Goal: Task Accomplishment & Management: Manage account settings

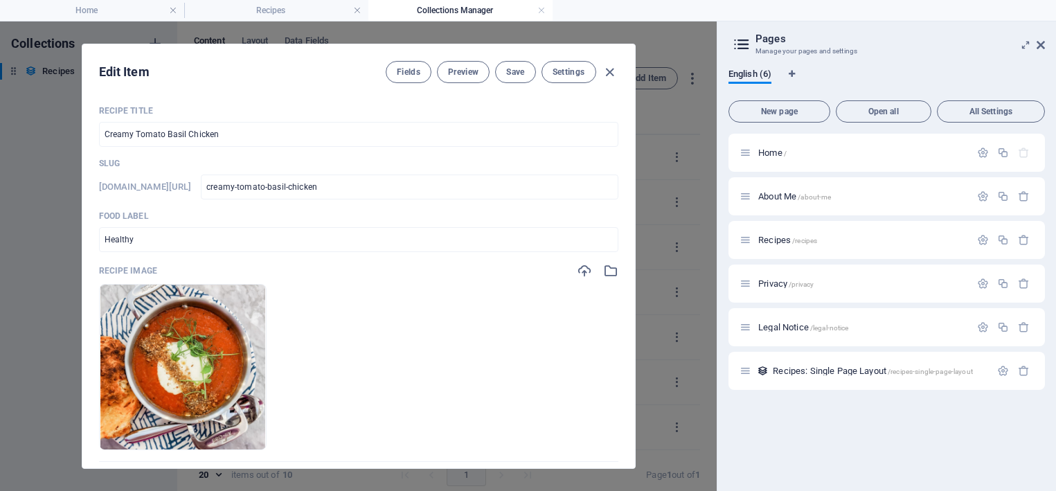
select select "Lunch"
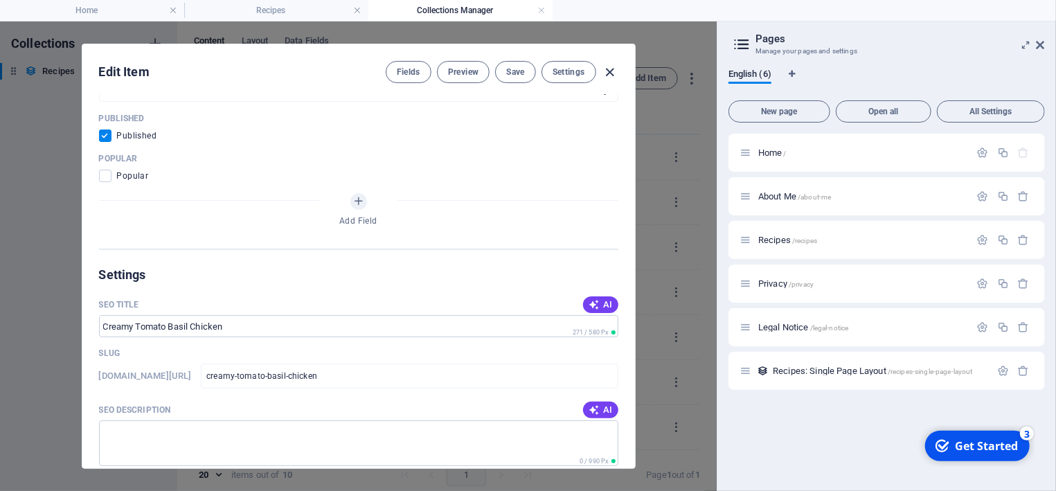
scroll to position [714, 0]
click at [611, 71] on icon "button" at bounding box center [610, 72] width 16 height 16
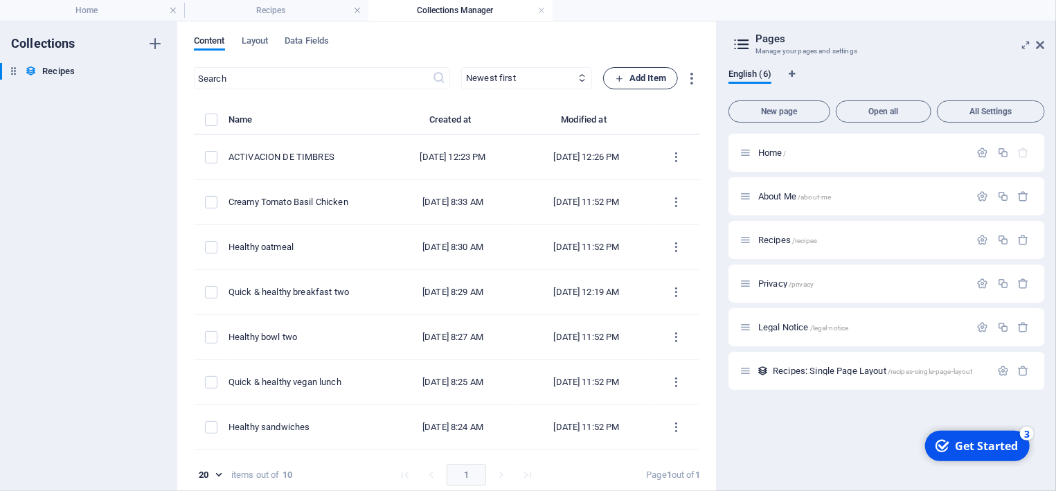
scroll to position [0, 0]
click at [314, 13] on h4 "Recipes" at bounding box center [276, 10] width 184 height 15
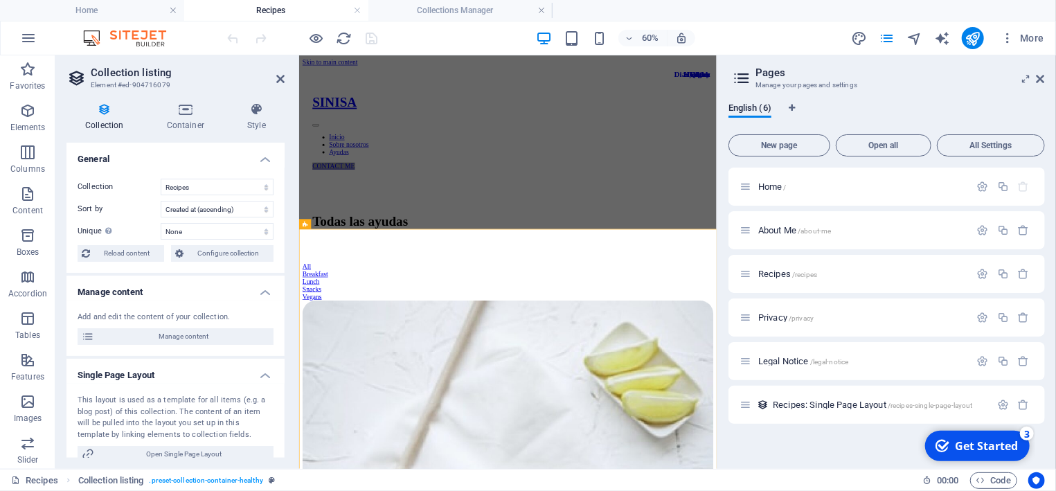
click at [0, 0] on aside "Collection listing Element #ed-904716079 Collection Container Style General Col…" at bounding box center [0, 0] width 0 height 0
click at [1039, 78] on icon at bounding box center [1041, 78] width 8 height 11
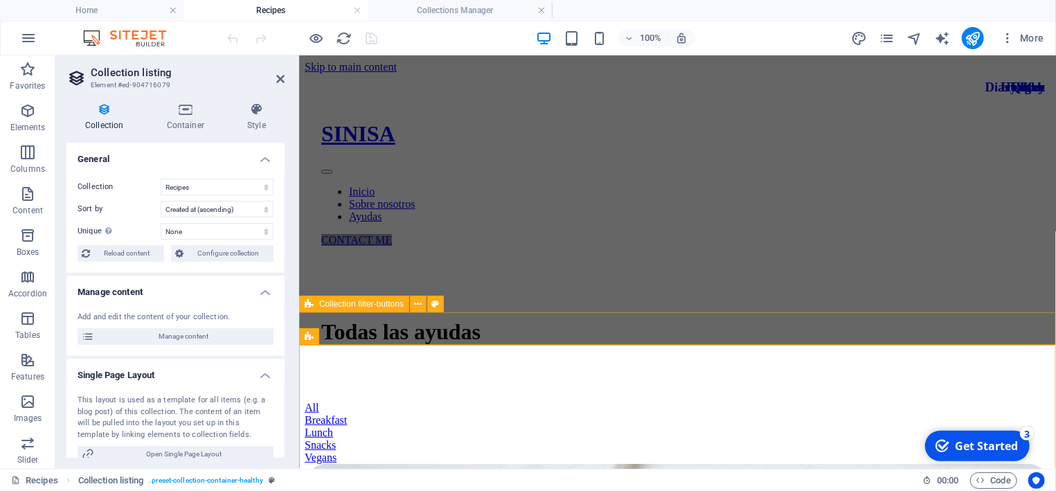
click at [343, 304] on span "Collection filter-buttons" at bounding box center [361, 304] width 84 height 8
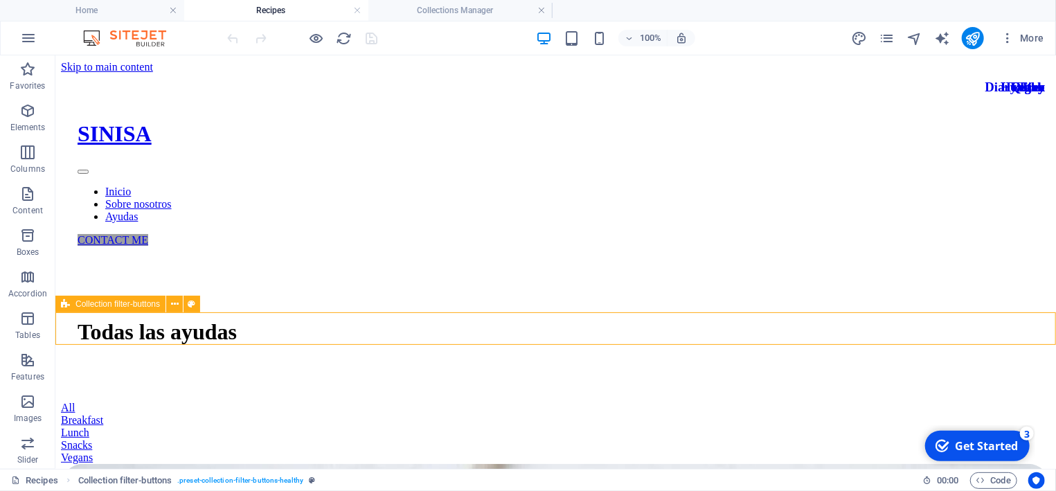
click at [80, 308] on span "Collection filter-buttons" at bounding box center [117, 304] width 84 height 8
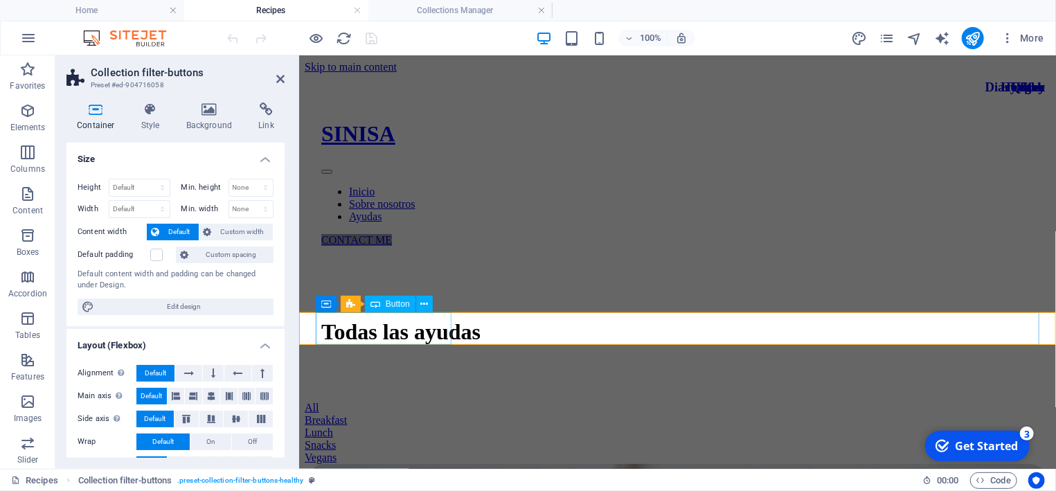
click at [399, 401] on div "All" at bounding box center [677, 407] width 746 height 12
click at [393, 401] on div "All" at bounding box center [677, 407] width 746 height 12
click at [398, 305] on span "Button" at bounding box center [398, 304] width 24 height 8
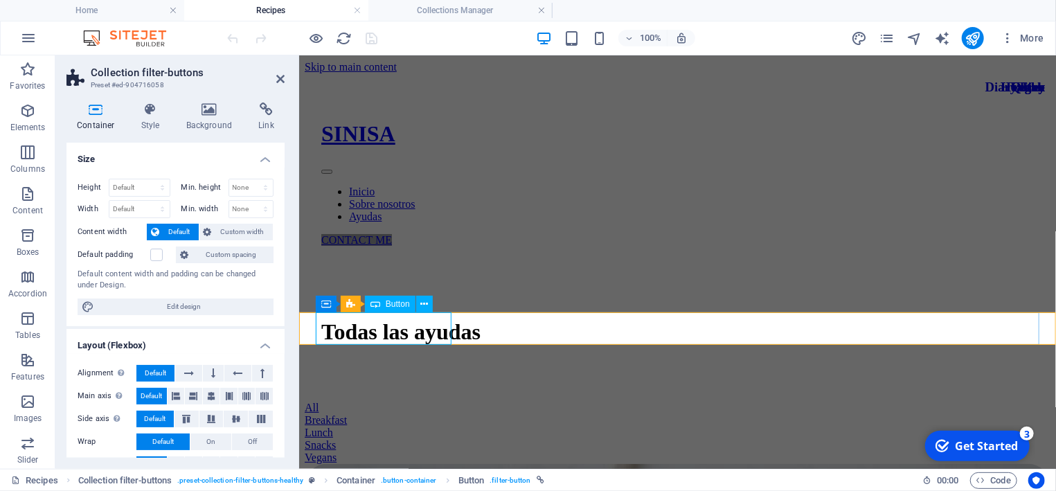
click at [398, 305] on span "Button" at bounding box center [398, 304] width 24 height 8
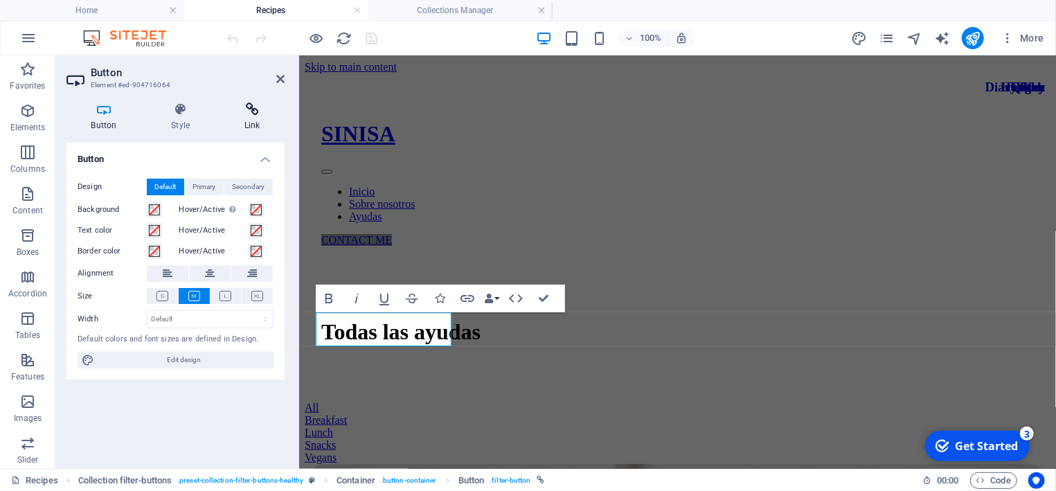
click at [251, 115] on icon at bounding box center [252, 109] width 65 height 14
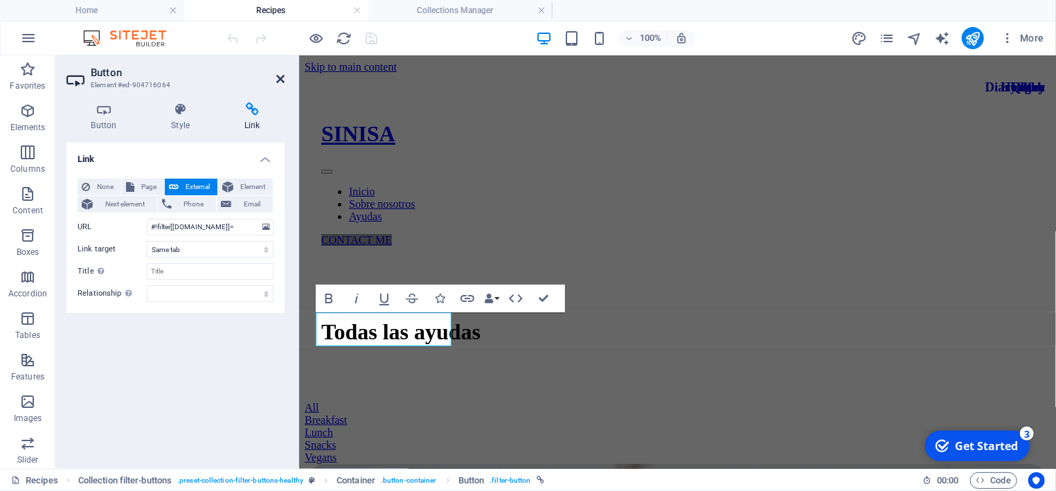
click at [280, 78] on icon at bounding box center [280, 78] width 8 height 11
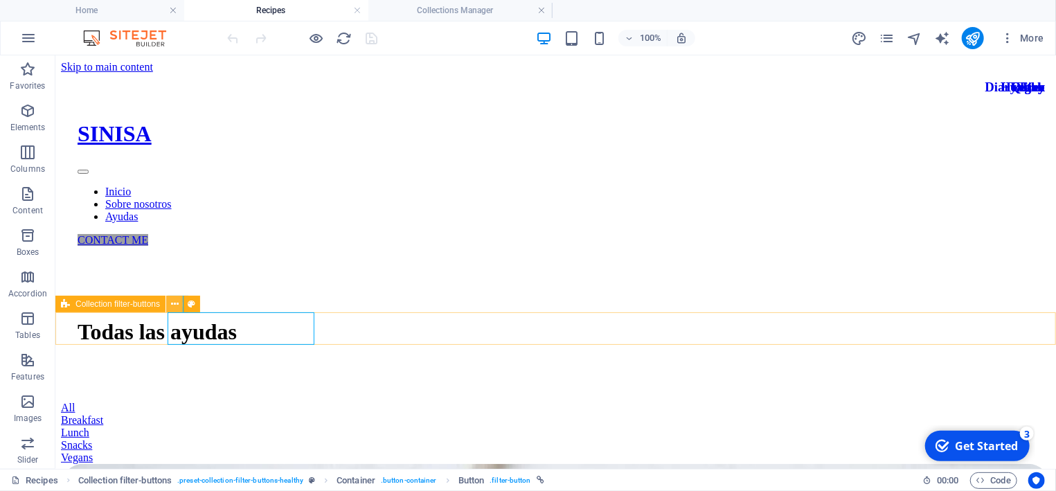
click at [172, 306] on icon at bounding box center [175, 304] width 8 height 15
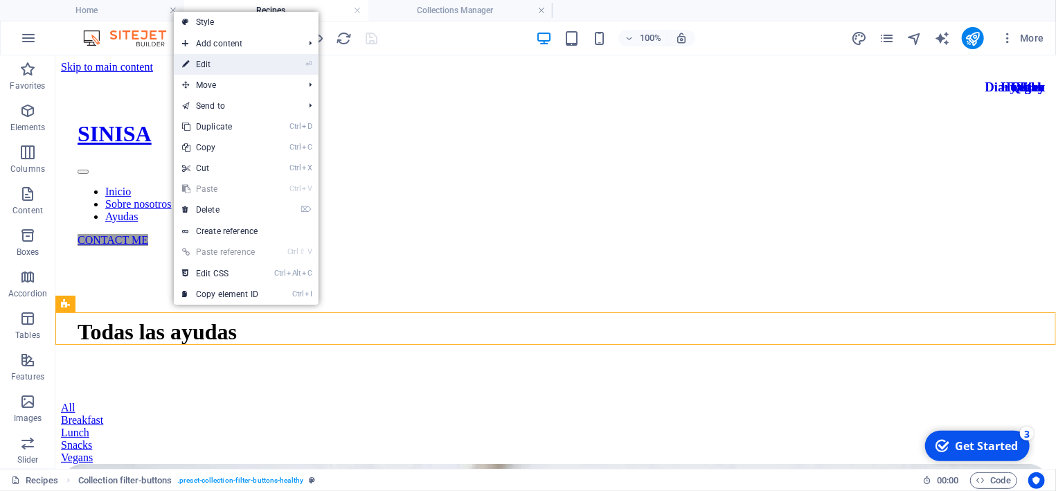
click at [218, 62] on link "⏎ Edit" at bounding box center [220, 64] width 93 height 21
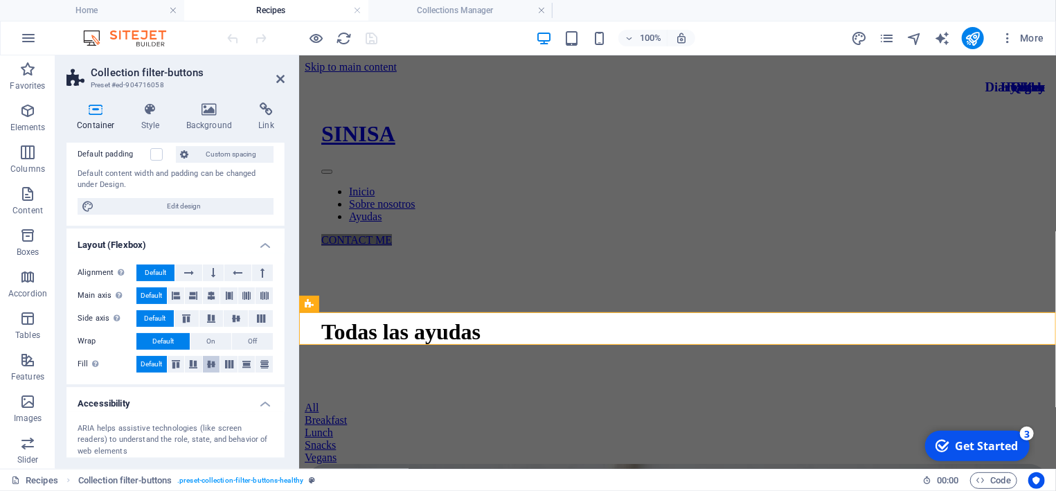
scroll to position [91, 0]
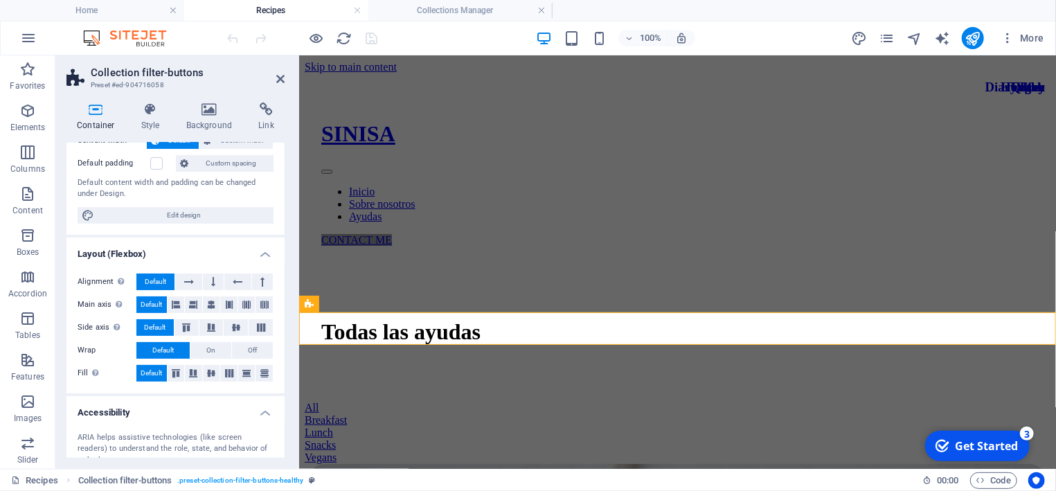
click at [95, 116] on icon at bounding box center [95, 109] width 59 height 14
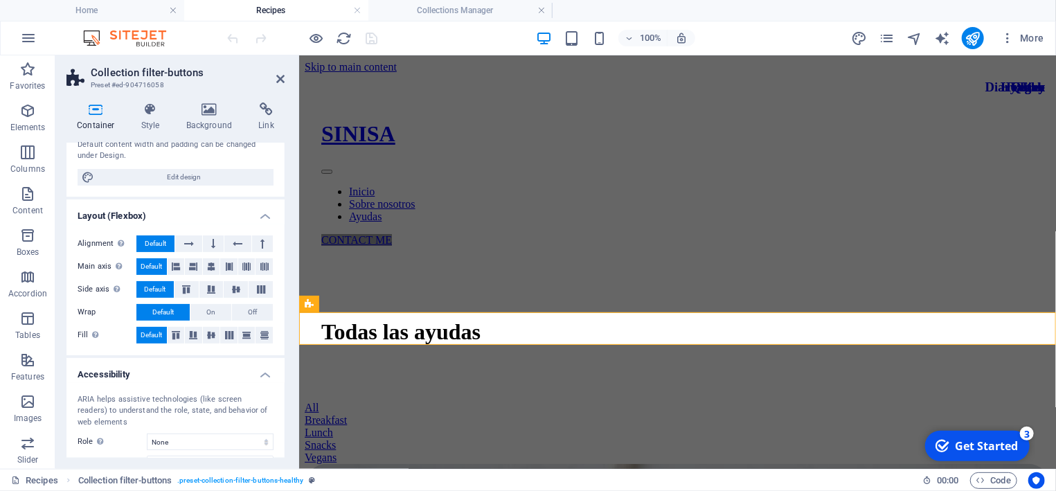
scroll to position [195, 0]
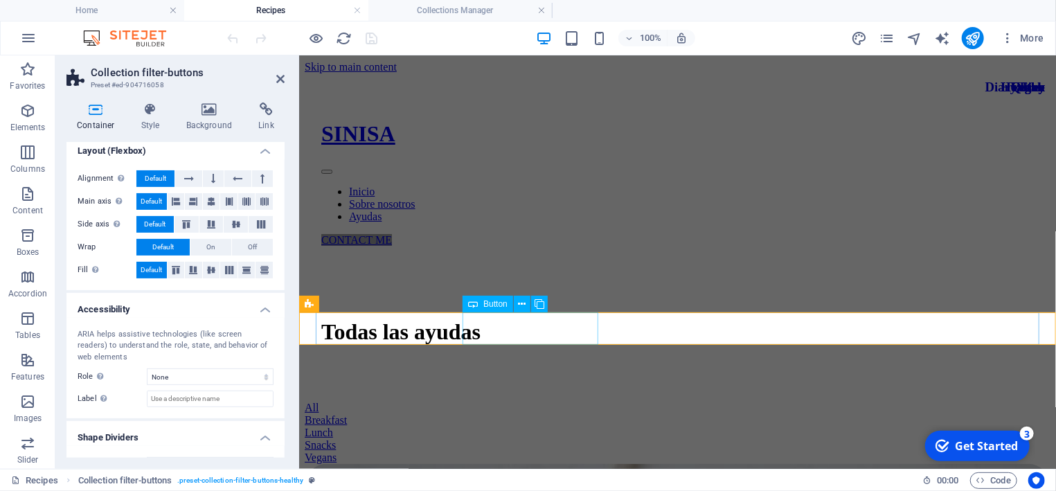
click at [555, 413] on div "Breakfast" at bounding box center [677, 419] width 746 height 12
click at [524, 305] on icon at bounding box center [522, 304] width 8 height 15
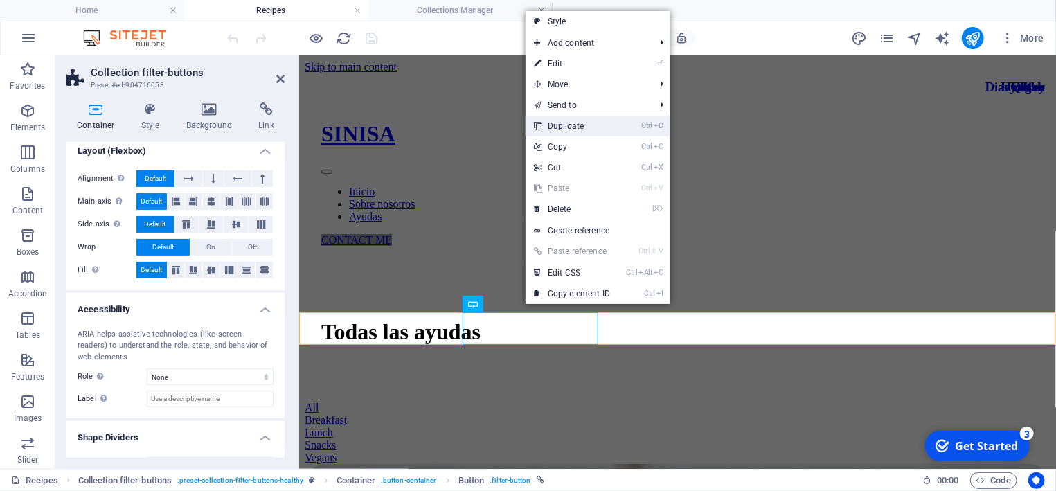
click at [576, 121] on link "Ctrl D Duplicate" at bounding box center [572, 126] width 93 height 21
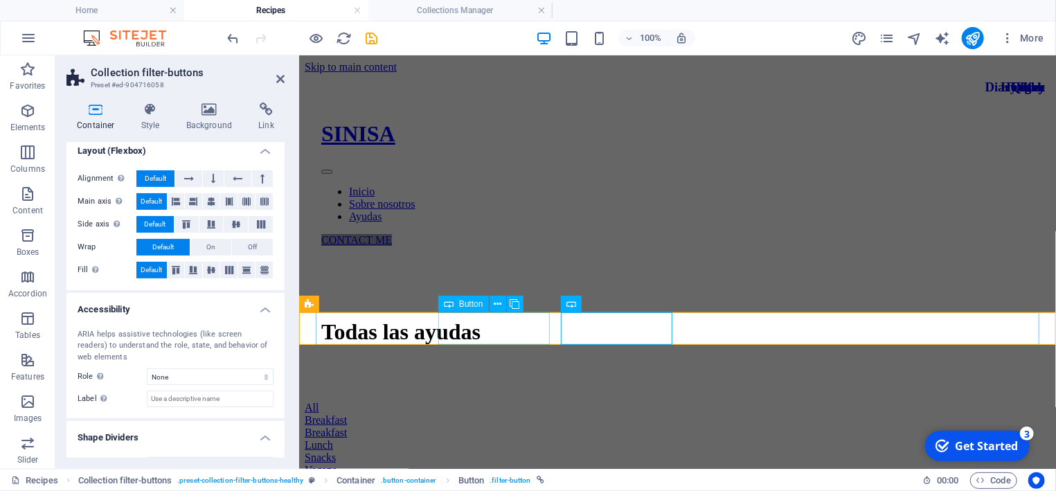
click at [490, 413] on div "Breakfast" at bounding box center [677, 419] width 746 height 12
click at [494, 413] on div "Breakfast" at bounding box center [677, 419] width 746 height 12
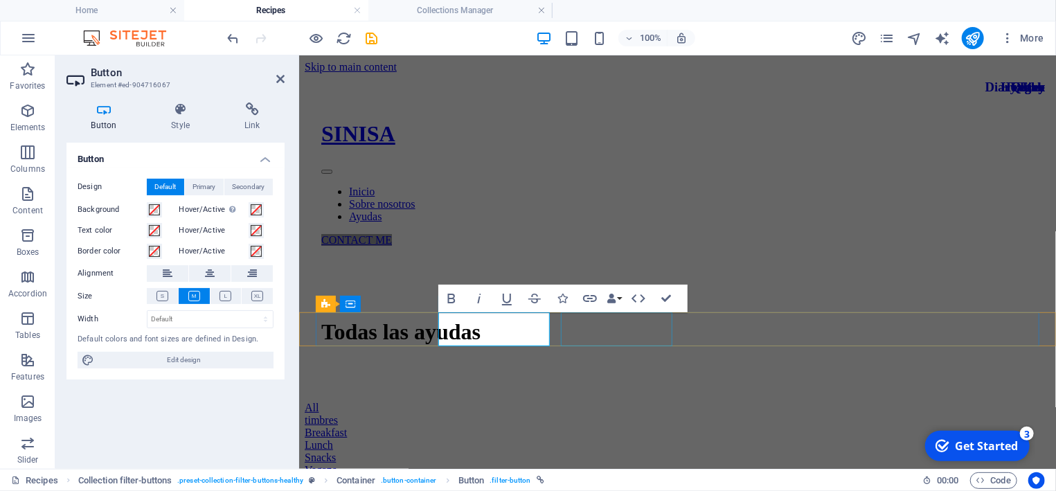
click at [582, 426] on div "Breakfast" at bounding box center [677, 432] width 746 height 12
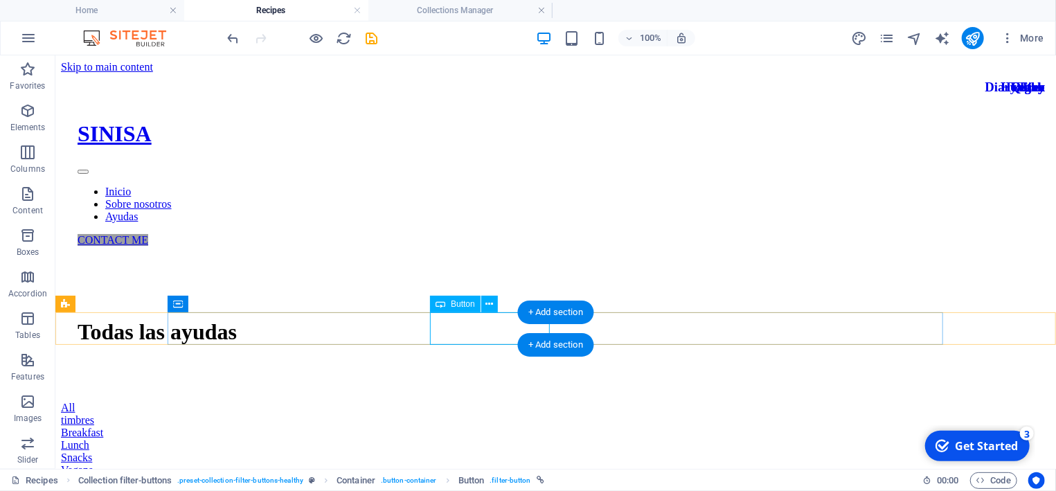
click at [483, 426] on div "Breakfast" at bounding box center [554, 432] width 989 height 12
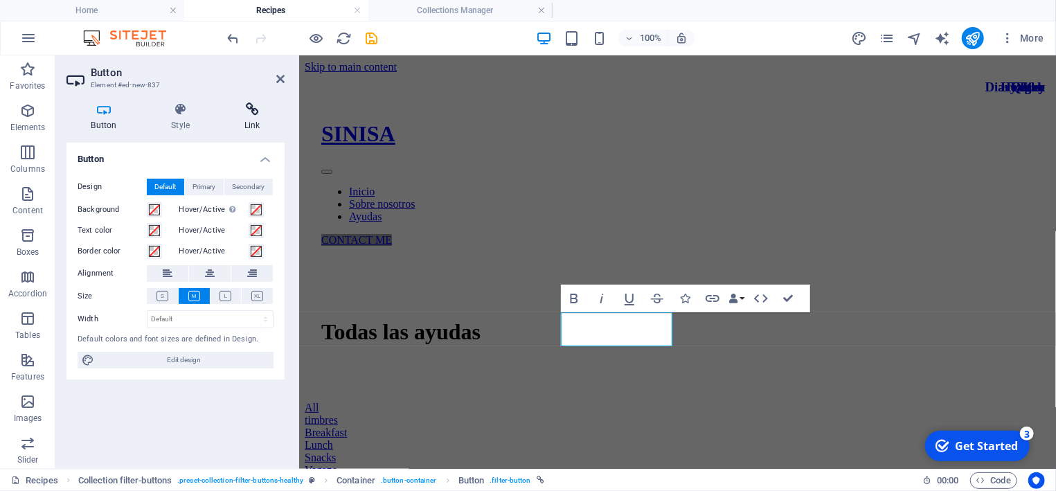
click at [253, 110] on icon at bounding box center [252, 109] width 65 height 14
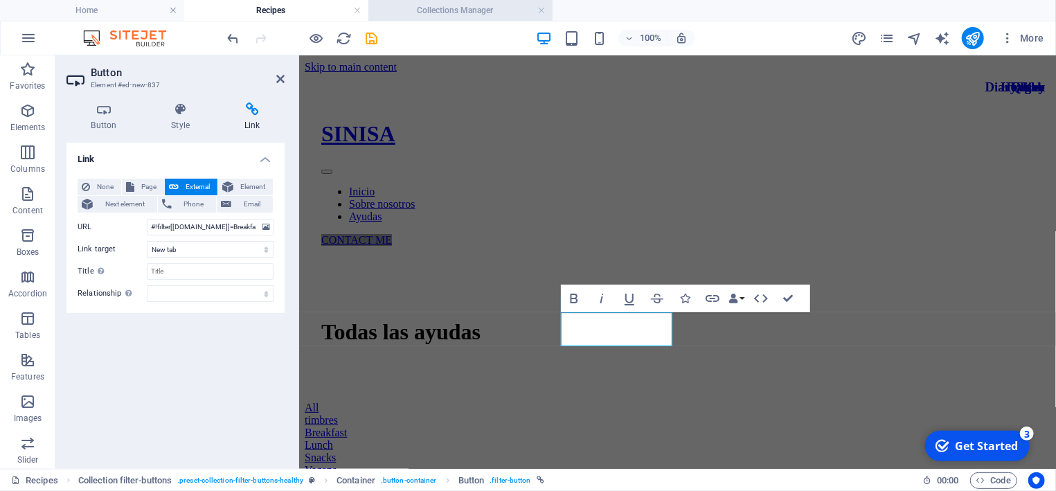
click at [456, 12] on h4 "Collections Manager" at bounding box center [460, 10] width 184 height 15
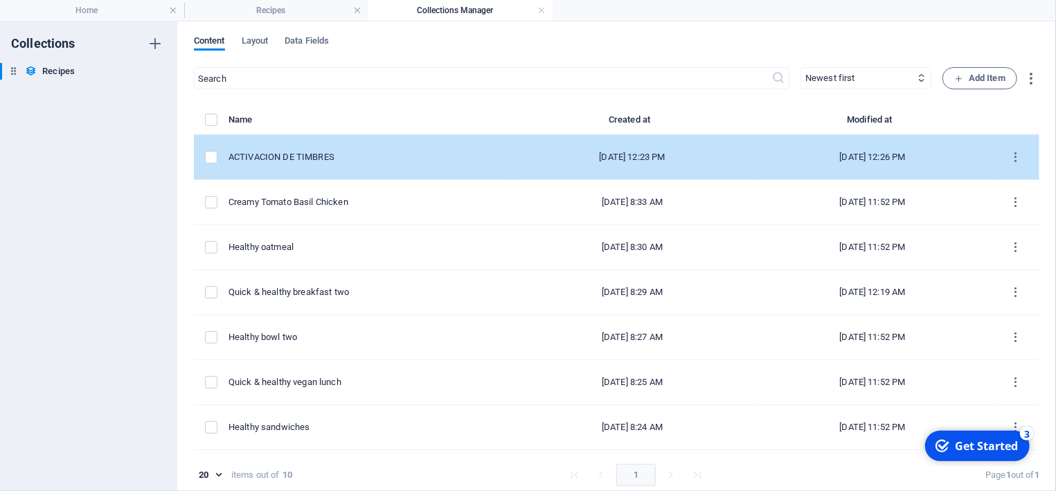
click at [316, 148] on td "ACTIVACION DE TIMBRES" at bounding box center [371, 157] width 284 height 45
select select "Timbres"
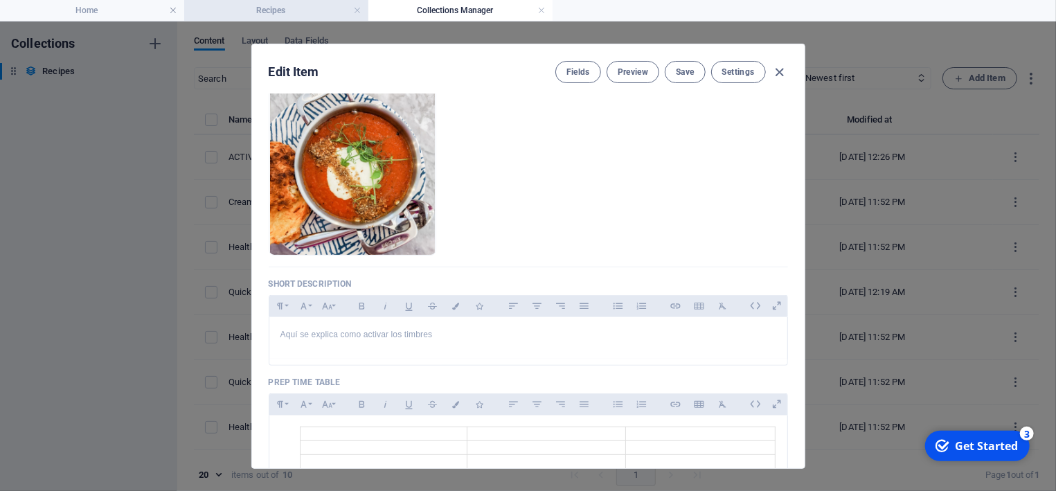
click at [294, 7] on h4 "Recipes" at bounding box center [276, 10] width 184 height 15
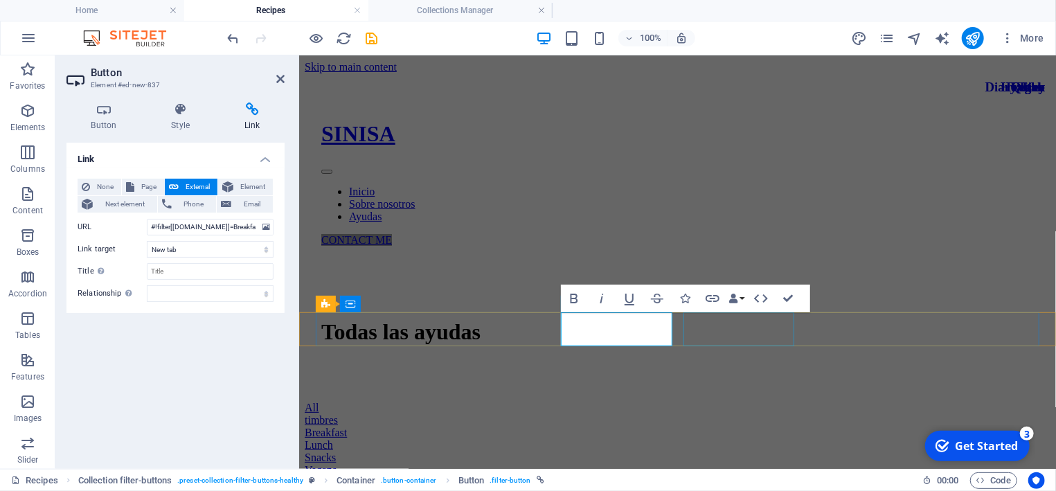
click at [750, 438] on div "Lunch" at bounding box center [677, 444] width 746 height 12
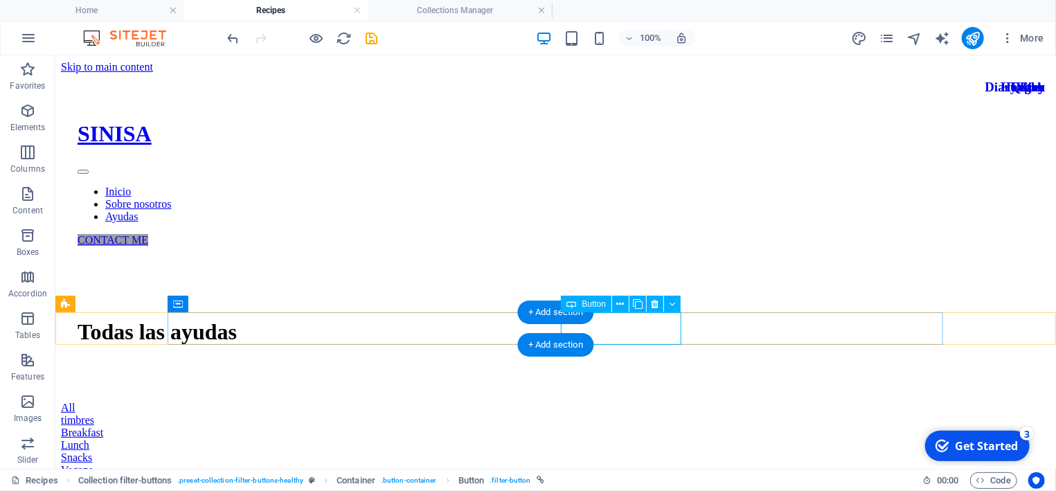
click at [625, 438] on div "Lunch" at bounding box center [554, 444] width 989 height 12
click at [381, 426] on div "Breakfast" at bounding box center [554, 432] width 989 height 12
click at [625, 438] on div "Lunch" at bounding box center [554, 444] width 989 height 12
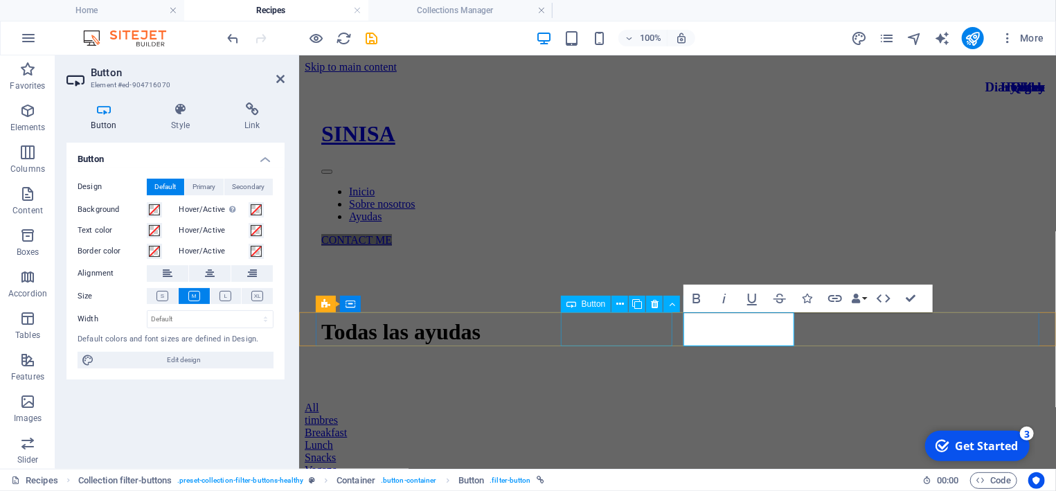
click at [616, 426] on div "Breakfast" at bounding box center [677, 432] width 746 height 12
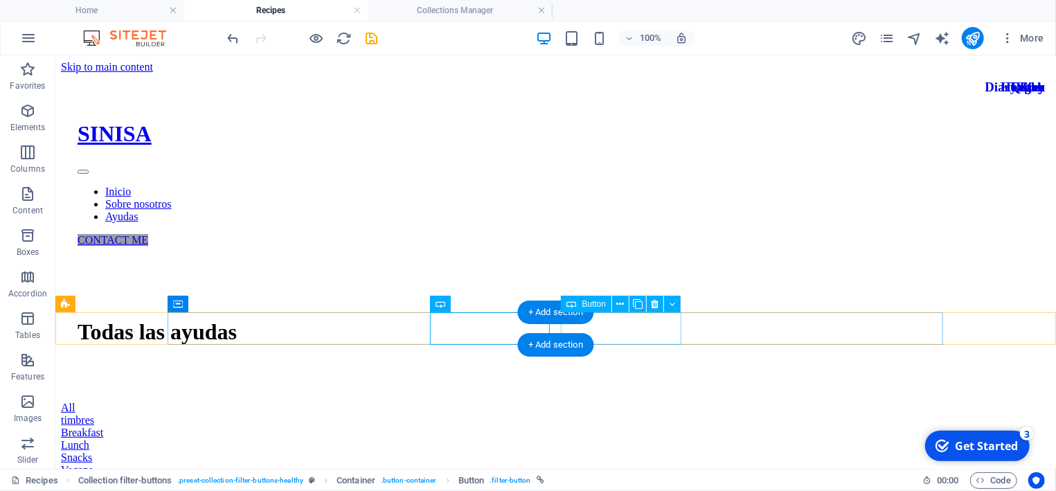
click at [617, 438] on div "Lunch" at bounding box center [554, 444] width 989 height 12
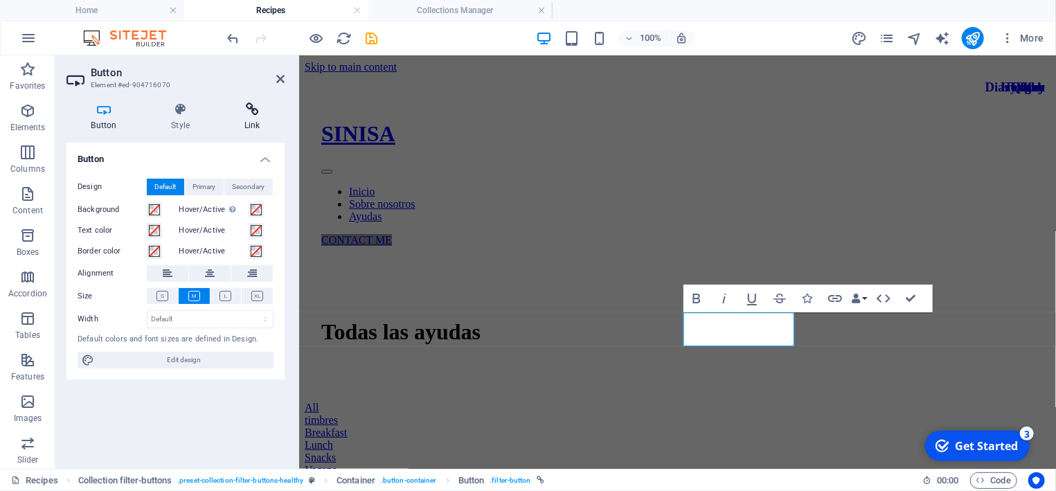
click at [250, 118] on h4 "Link" at bounding box center [252, 116] width 65 height 29
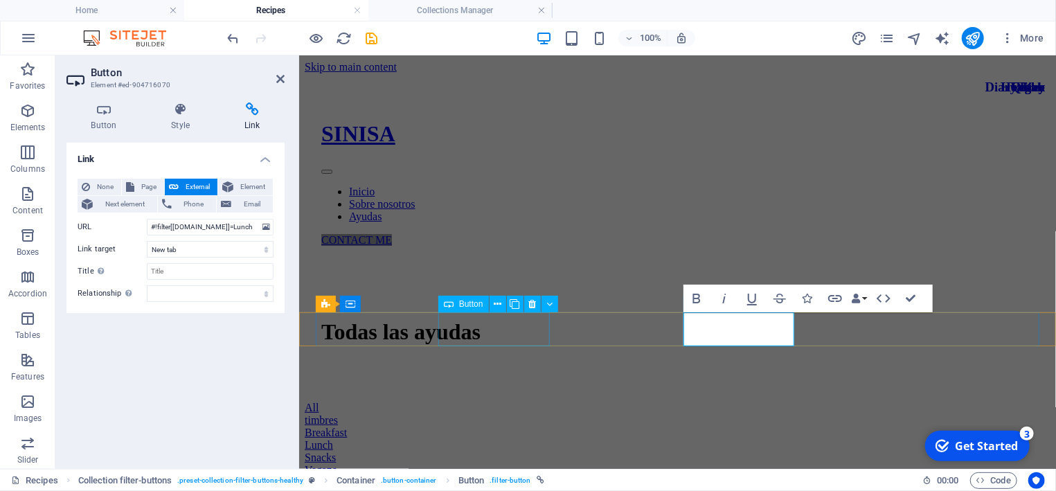
click at [503, 413] on div "timbres" at bounding box center [677, 419] width 746 height 12
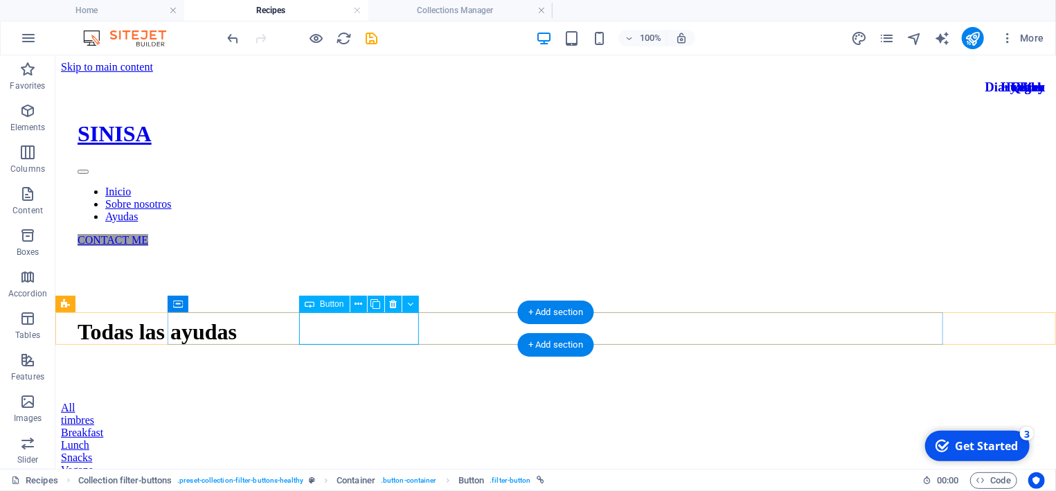
click at [384, 413] on div "timbres" at bounding box center [554, 419] width 989 height 12
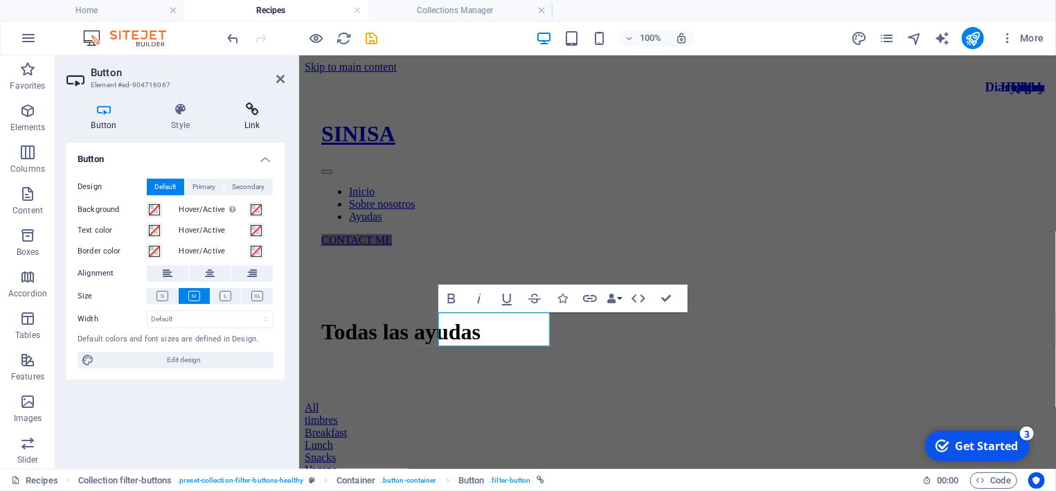
click at [251, 114] on icon at bounding box center [252, 109] width 65 height 14
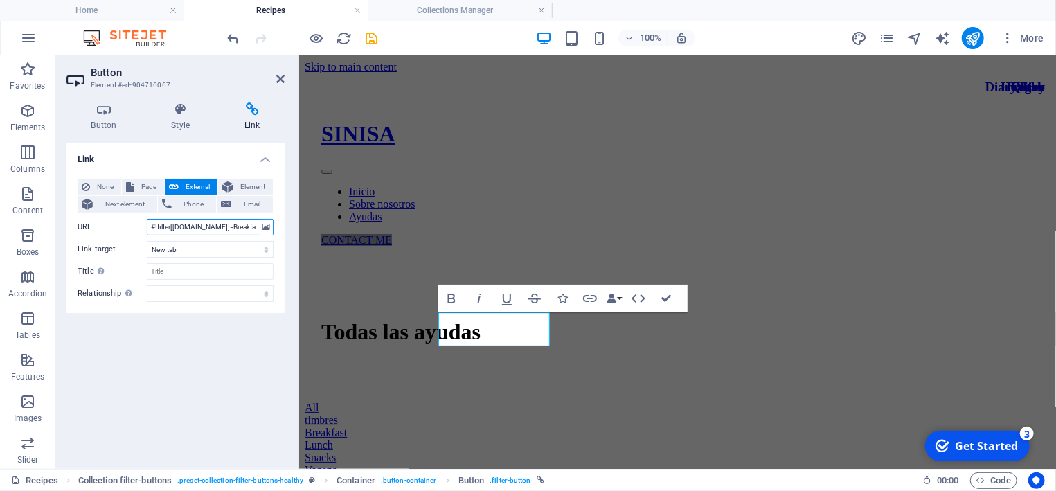
click at [248, 226] on input "#!filter[[DOMAIN_NAME]]=Breakfast" at bounding box center [210, 227] width 127 height 17
type input "#!filter[[DOMAIN_NAME]]=Timbres"
click at [238, 271] on input "Title Additional link description, should not be the same as the link text. The…" at bounding box center [210, 271] width 127 height 17
click at [430, 13] on h4 "Collections Manager" at bounding box center [460, 10] width 184 height 15
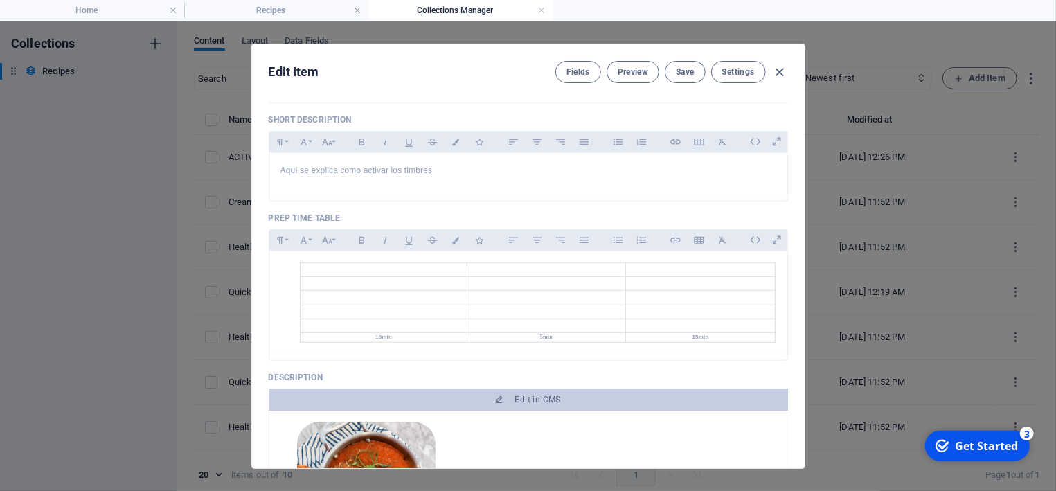
scroll to position [325, 0]
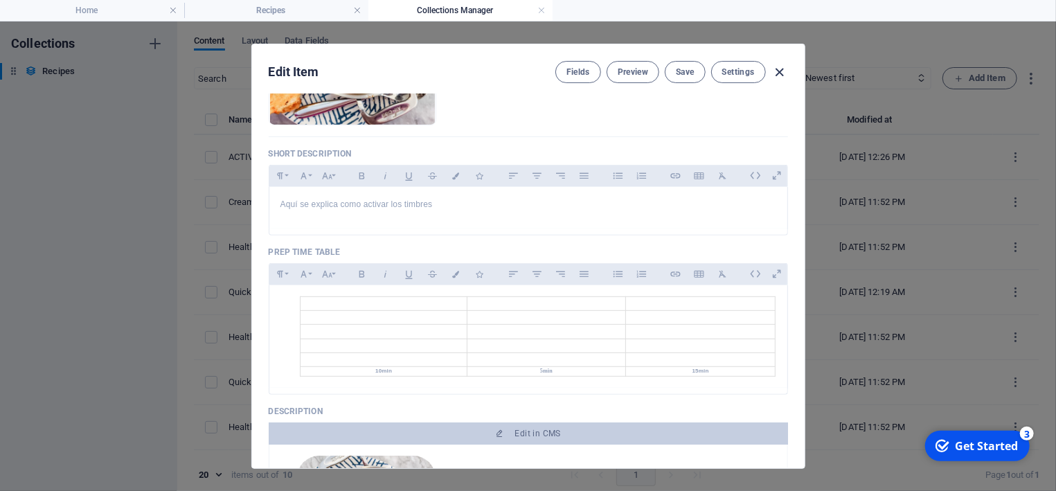
click at [782, 72] on icon "button" at bounding box center [779, 72] width 16 height 16
checkbox input "false"
type input "activacion-de-timbres"
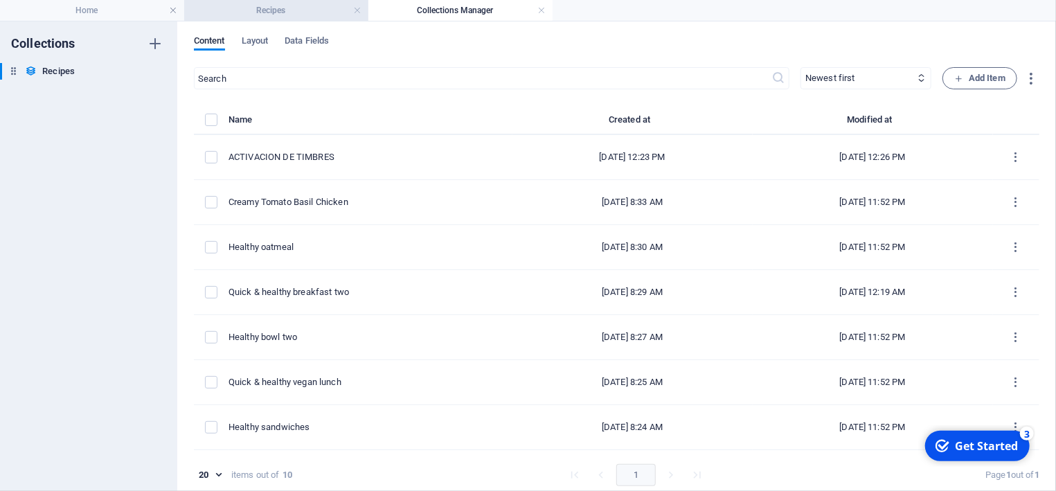
click at [311, 15] on h4 "Recipes" at bounding box center [276, 10] width 184 height 15
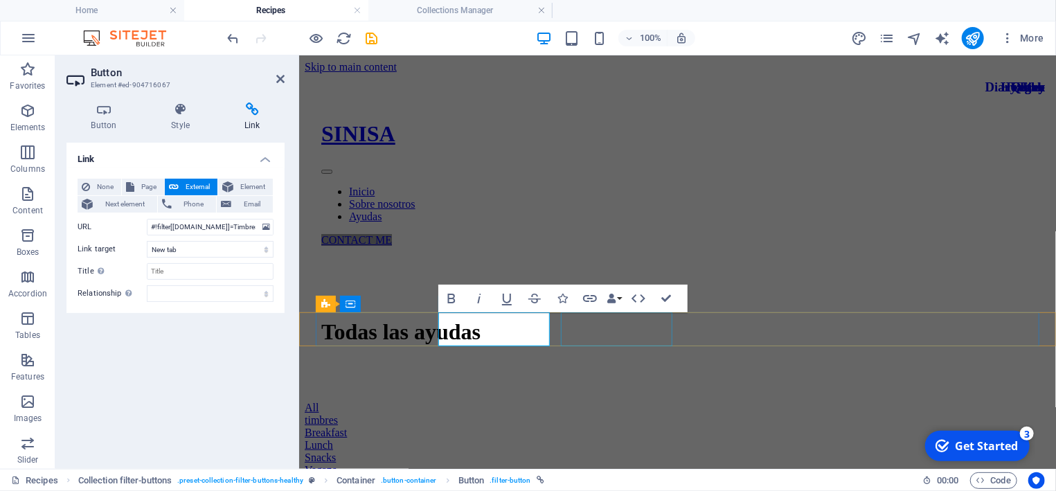
click at [636, 426] on div "Breakfast" at bounding box center [677, 432] width 746 height 12
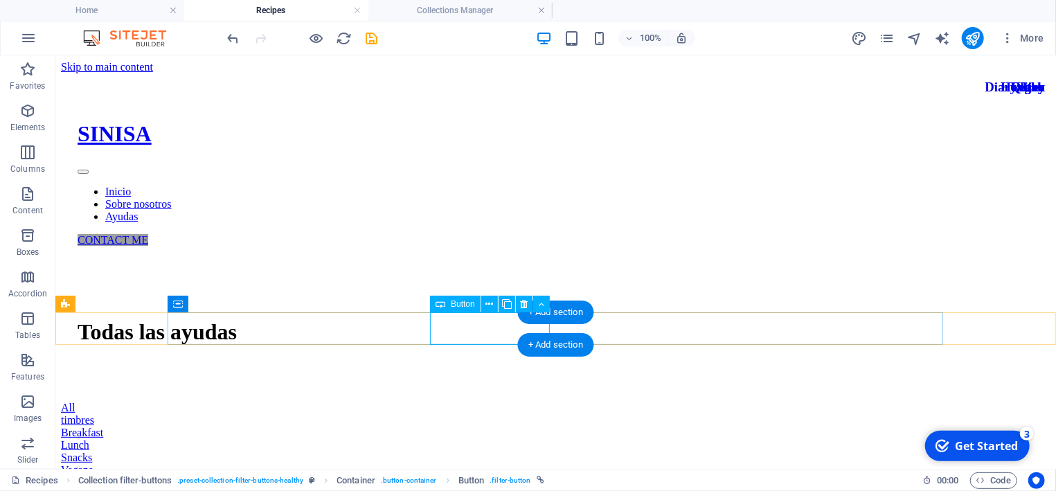
click at [498, 426] on div "Breakfast" at bounding box center [554, 432] width 989 height 12
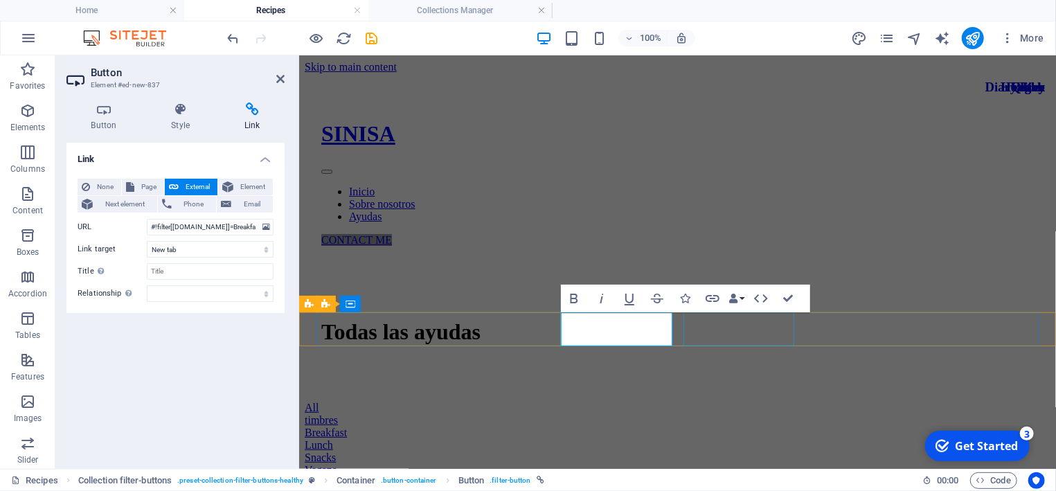
click at [710, 438] on div "Lunch" at bounding box center [677, 444] width 746 height 12
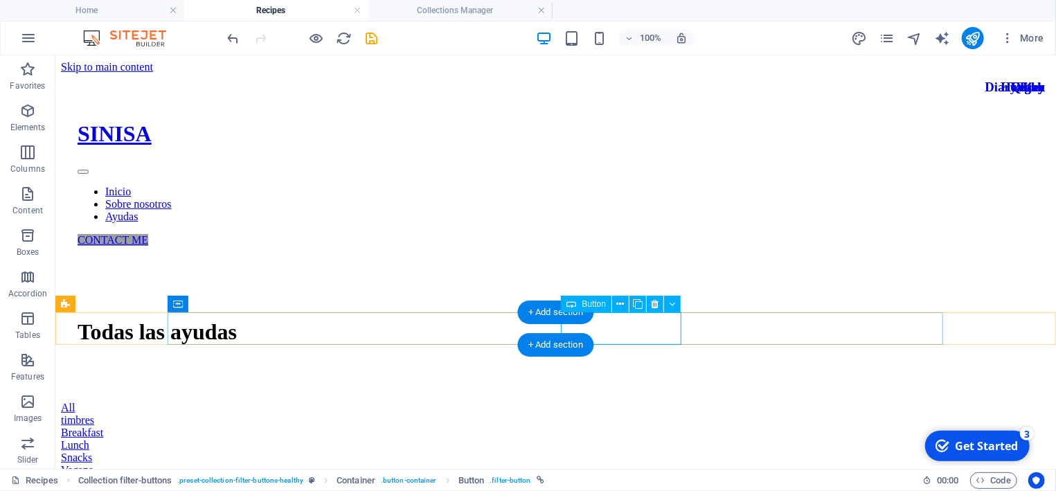
click at [640, 438] on div "Lunch" at bounding box center [554, 444] width 989 height 12
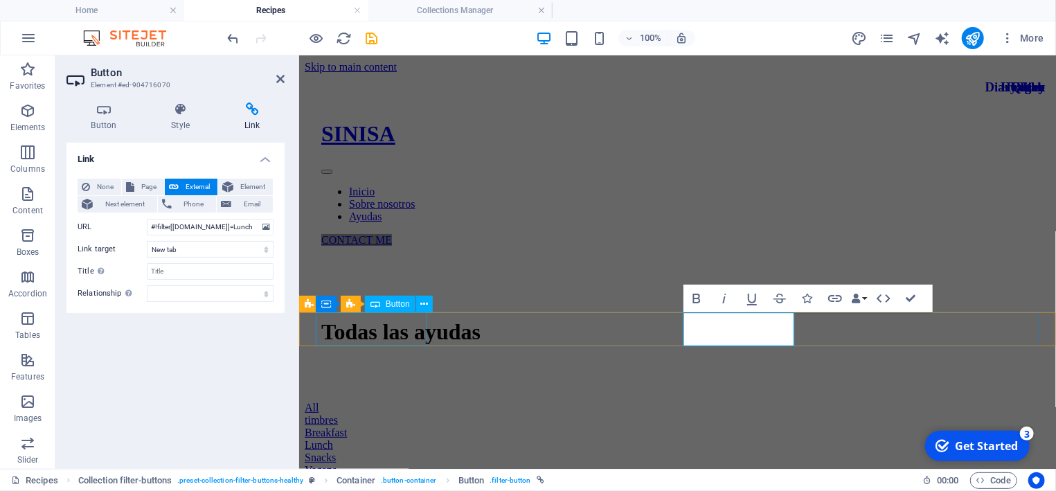
click at [358, 401] on div "All" at bounding box center [677, 407] width 746 height 12
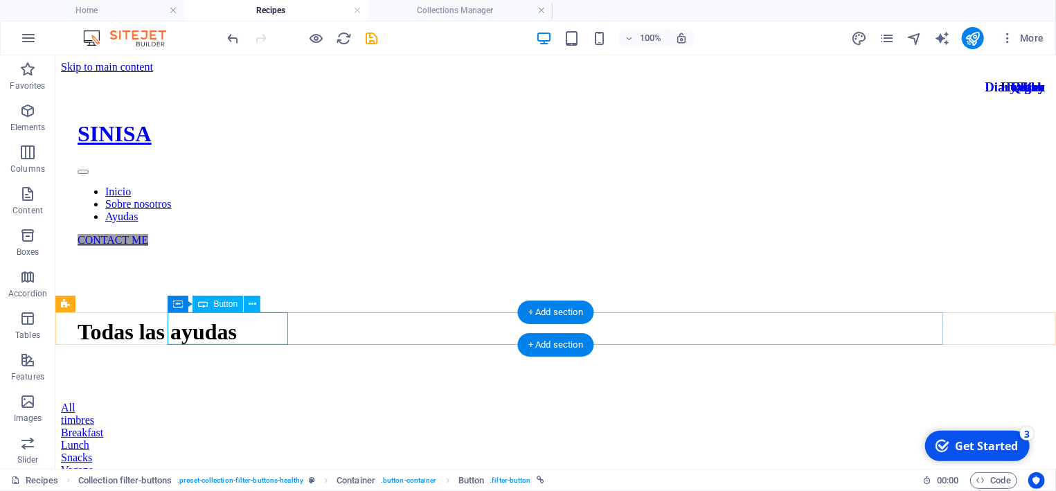
click at [262, 401] on div "All" at bounding box center [554, 407] width 989 height 12
select select
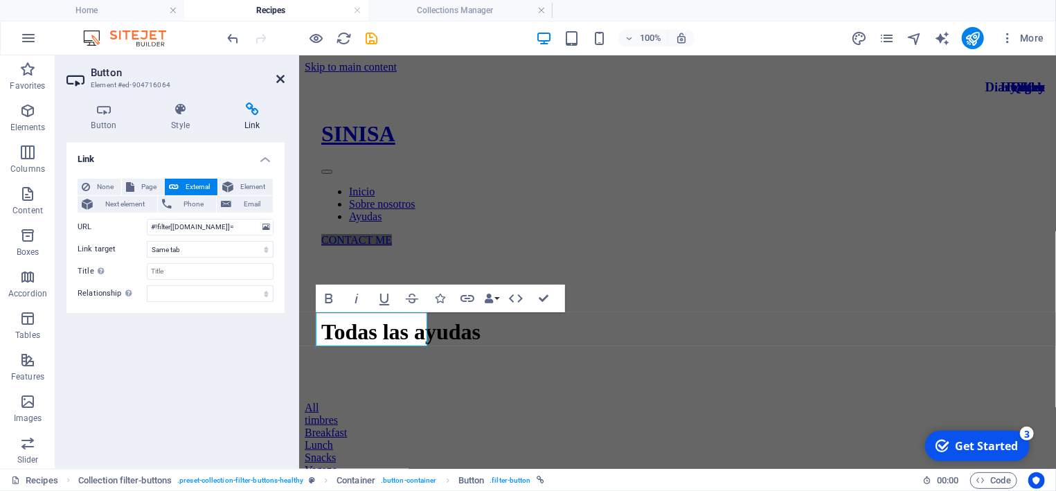
drag, startPoint x: 284, startPoint y: 79, endPoint x: 228, endPoint y: 24, distance: 78.8
click at [284, 79] on icon at bounding box center [280, 78] width 8 height 11
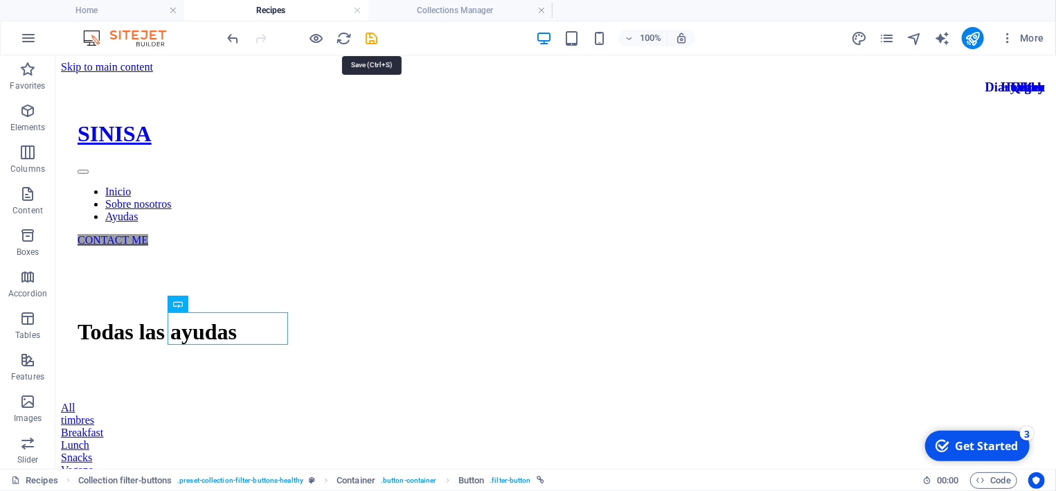
click at [372, 35] on icon "save" at bounding box center [372, 38] width 16 height 16
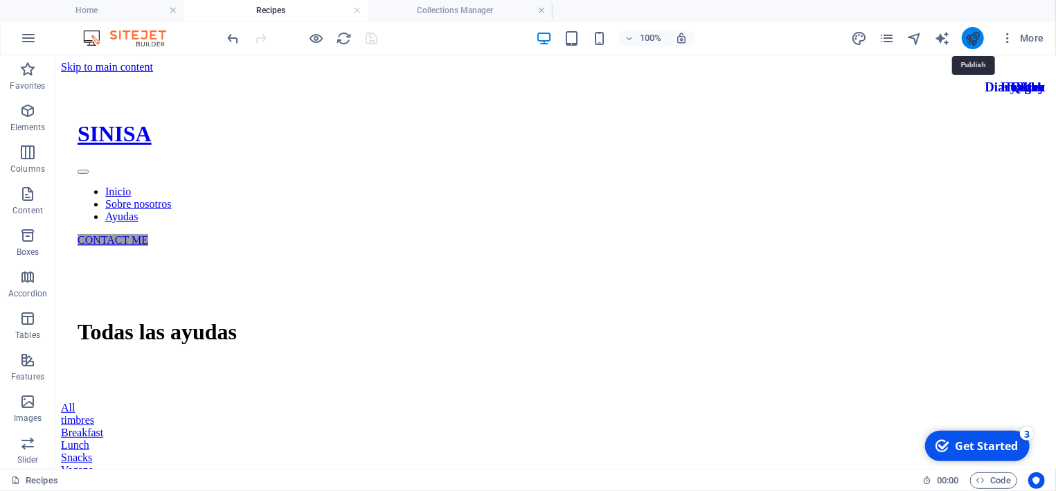
click at [973, 38] on icon "publish" at bounding box center [973, 38] width 16 height 16
